Goal: Task Accomplishment & Management: Manage account settings

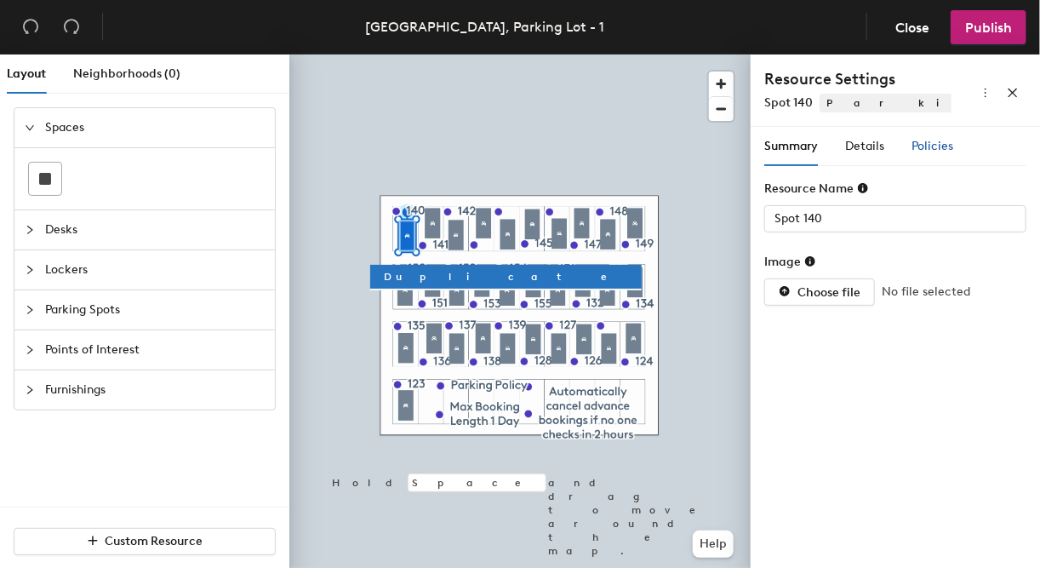
click at [928, 140] on span "Policies" at bounding box center [932, 146] width 42 height 14
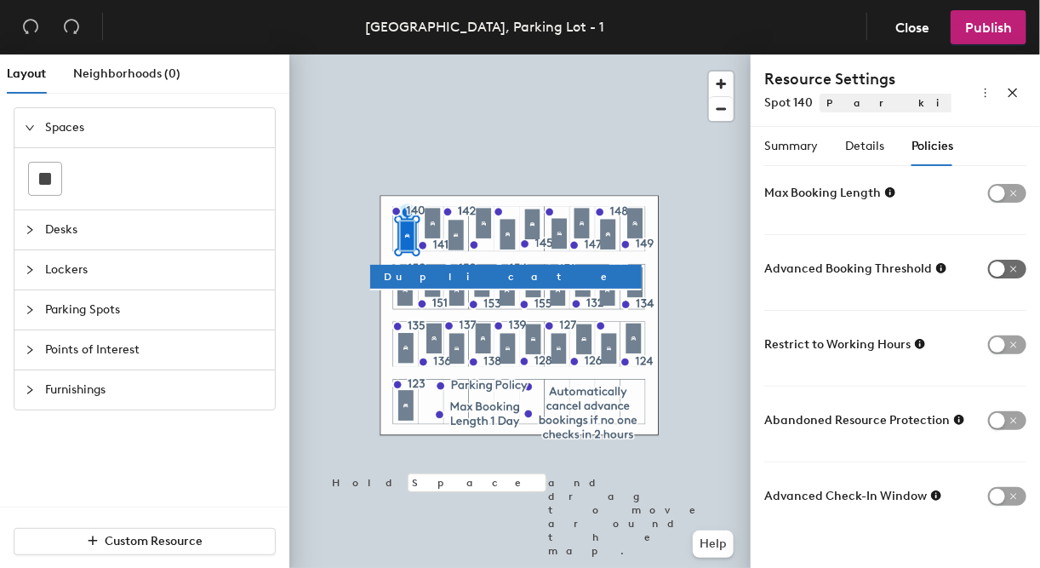
click at [1002, 272] on span "button" at bounding box center [1007, 269] width 38 height 19
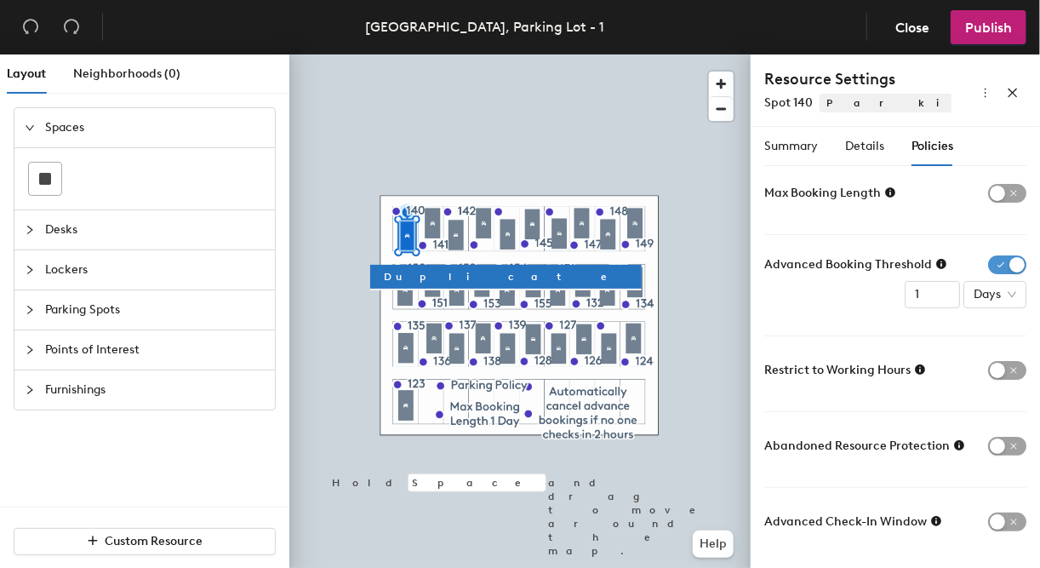
click at [992, 265] on span "button" at bounding box center [1007, 264] width 38 height 19
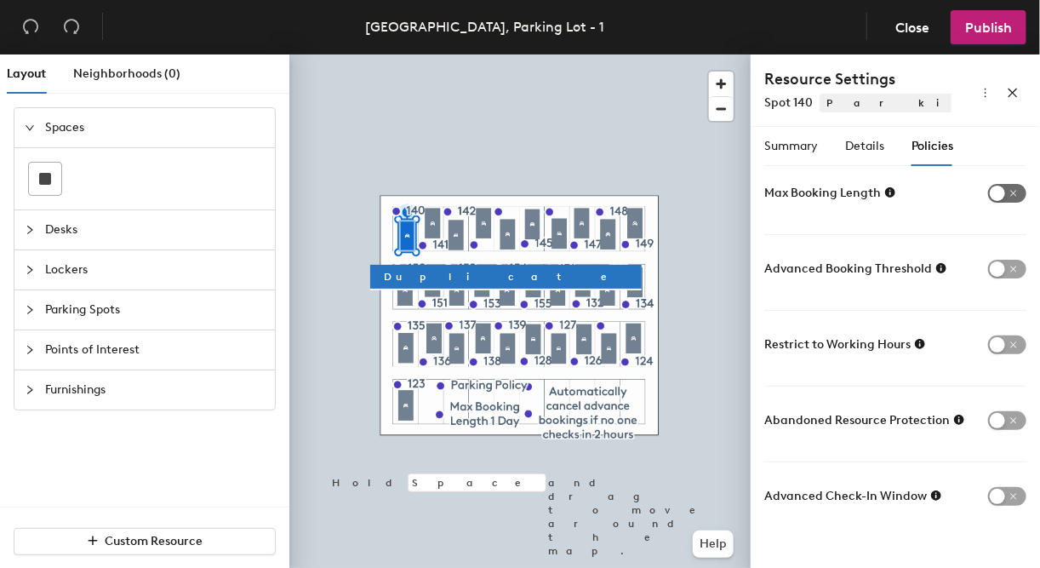
click at [999, 191] on span "button" at bounding box center [1007, 193] width 38 height 19
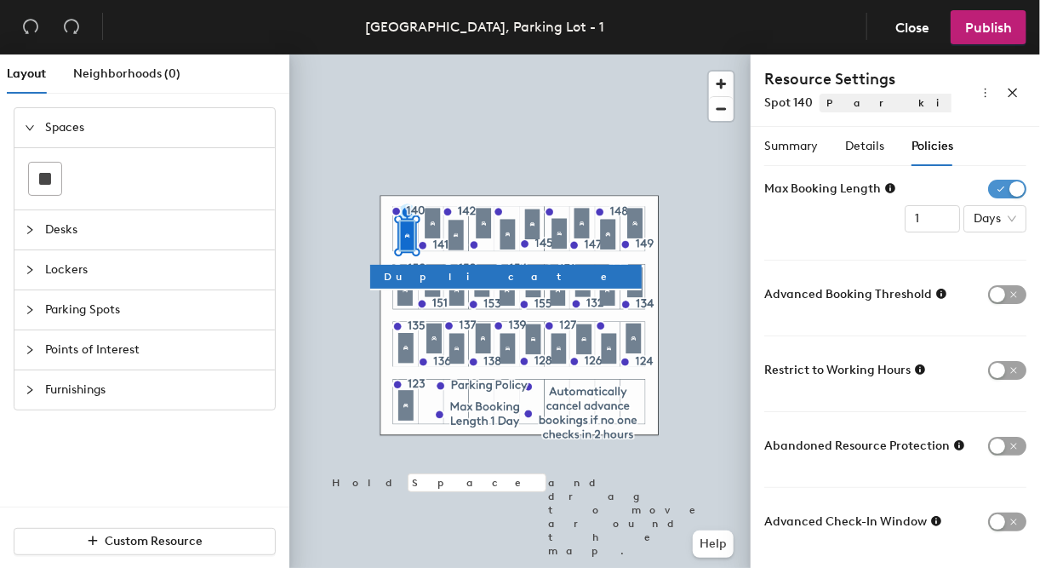
click at [994, 189] on span "button" at bounding box center [1007, 189] width 38 height 19
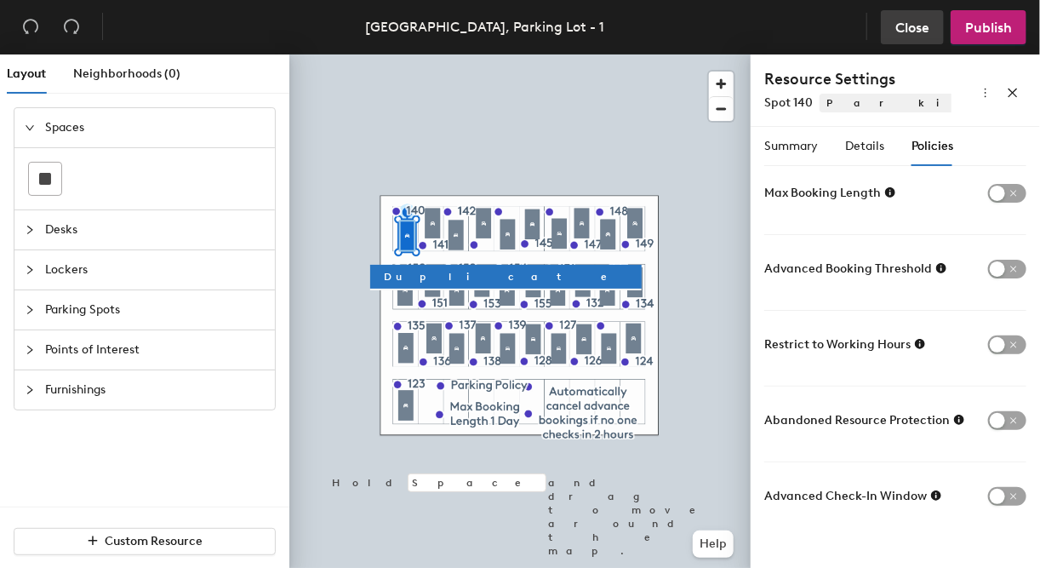
click at [909, 27] on span "Close" at bounding box center [912, 28] width 34 height 16
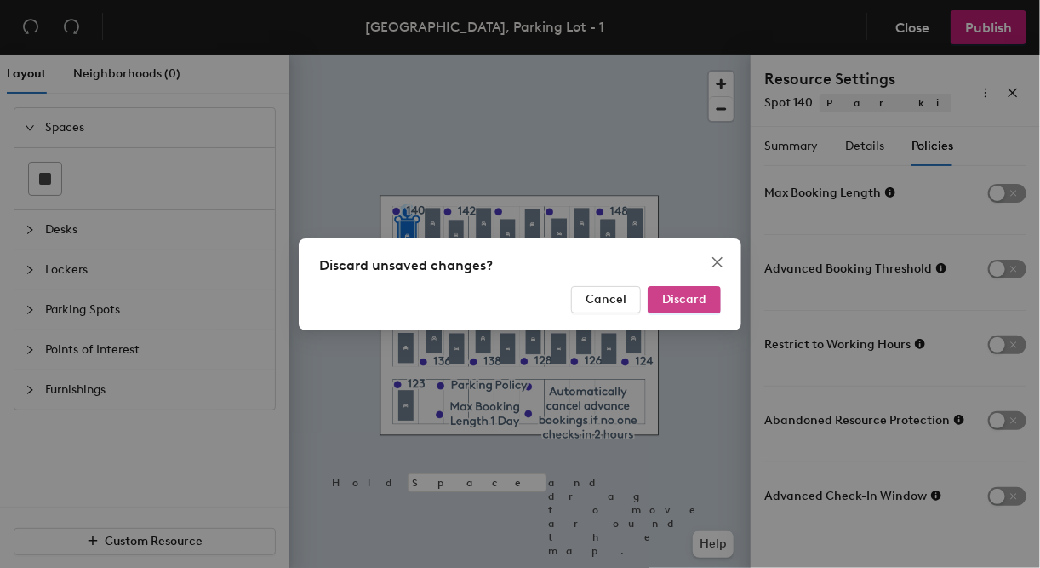
click at [697, 302] on span "Discard" at bounding box center [684, 299] width 44 height 14
